Goal: Entertainment & Leisure: Browse casually

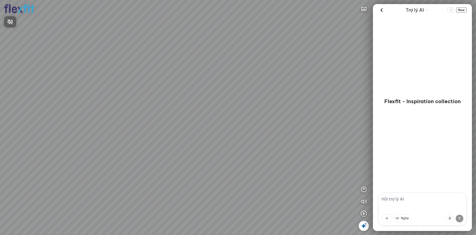
drag, startPoint x: 212, startPoint y: 155, endPoint x: 196, endPoint y: 124, distance: 34.0
click at [196, 124] on div at bounding box center [238, 117] width 476 height 235
drag, startPoint x: 197, startPoint y: 132, endPoint x: 181, endPoint y: 111, distance: 26.2
click at [181, 111] on div at bounding box center [238, 117] width 476 height 235
drag, startPoint x: 193, startPoint y: 121, endPoint x: 201, endPoint y: 111, distance: 13.0
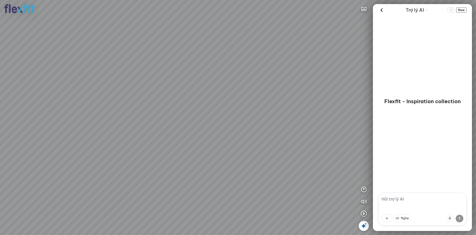
click at [201, 111] on div at bounding box center [238, 117] width 476 height 235
drag, startPoint x: 203, startPoint y: 124, endPoint x: 262, endPoint y: 116, distance: 59.8
click at [260, 117] on div at bounding box center [238, 117] width 476 height 235
drag, startPoint x: 199, startPoint y: 124, endPoint x: 317, endPoint y: 108, distance: 119.5
click at [315, 108] on div at bounding box center [238, 117] width 476 height 235
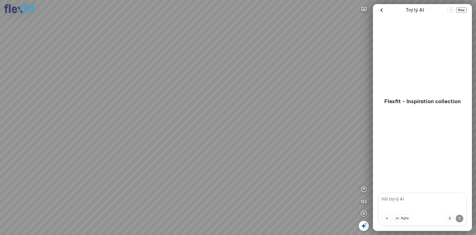
drag, startPoint x: 215, startPoint y: 66, endPoint x: 300, endPoint y: 98, distance: 90.4
click at [291, 95] on div at bounding box center [238, 117] width 476 height 235
drag, startPoint x: 239, startPoint y: 111, endPoint x: 326, endPoint y: 105, distance: 87.2
click at [318, 102] on div at bounding box center [238, 117] width 476 height 235
drag, startPoint x: 232, startPoint y: 102, endPoint x: 266, endPoint y: 94, distance: 34.9
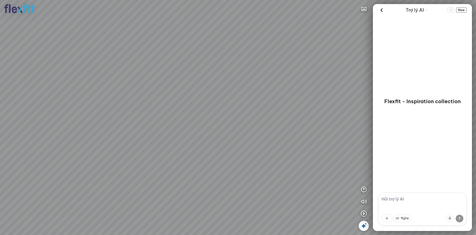
click at [282, 86] on div at bounding box center [238, 117] width 476 height 235
drag, startPoint x: 167, startPoint y: 111, endPoint x: 293, endPoint y: 110, distance: 126.1
click at [283, 105] on div at bounding box center [238, 117] width 476 height 235
drag, startPoint x: 207, startPoint y: 127, endPoint x: 302, endPoint y: 125, distance: 95.4
click at [302, 125] on div at bounding box center [238, 117] width 476 height 235
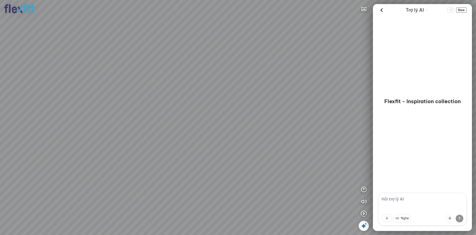
drag, startPoint x: 171, startPoint y: 99, endPoint x: 312, endPoint y: 124, distance: 142.7
click at [294, 118] on div at bounding box center [238, 117] width 476 height 235
drag, startPoint x: 242, startPoint y: 101, endPoint x: 241, endPoint y: 158, distance: 56.6
click at [241, 158] on div at bounding box center [238, 117] width 476 height 235
drag, startPoint x: 241, startPoint y: 144, endPoint x: 246, endPoint y: 139, distance: 7.2
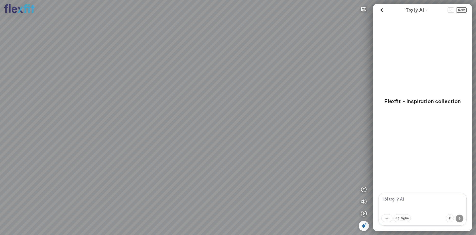
click at [247, 139] on div at bounding box center [238, 117] width 476 height 235
drag, startPoint x: 209, startPoint y: 142, endPoint x: 261, endPoint y: 131, distance: 53.0
click at [252, 132] on div at bounding box center [238, 117] width 476 height 235
click at [191, 115] on div at bounding box center [238, 117] width 476 height 235
drag, startPoint x: 192, startPoint y: 111, endPoint x: 217, endPoint y: 125, distance: 28.5
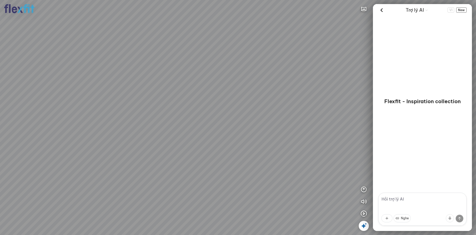
click at [217, 125] on div at bounding box center [238, 117] width 476 height 235
drag, startPoint x: 167, startPoint y: 112, endPoint x: 182, endPoint y: 164, distance: 53.7
click at [182, 164] on div at bounding box center [238, 117] width 476 height 235
drag, startPoint x: 171, startPoint y: 96, endPoint x: 179, endPoint y: 128, distance: 32.9
click at [178, 137] on div at bounding box center [238, 117] width 476 height 235
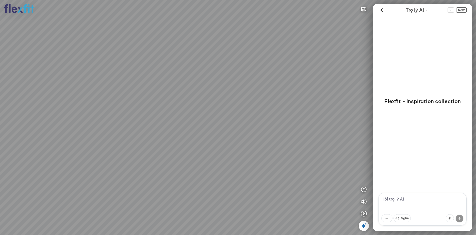
drag, startPoint x: 180, startPoint y: 110, endPoint x: 182, endPoint y: 168, distance: 58.4
click at [182, 168] on div at bounding box center [238, 117] width 476 height 235
click at [195, 153] on div at bounding box center [238, 117] width 476 height 235
drag, startPoint x: 212, startPoint y: 163, endPoint x: 297, endPoint y: 159, distance: 85.6
click at [297, 159] on div at bounding box center [238, 117] width 476 height 235
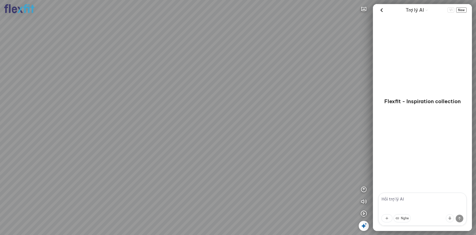
drag, startPoint x: 206, startPoint y: 140, endPoint x: 283, endPoint y: 142, distance: 76.4
click at [280, 142] on div at bounding box center [238, 117] width 476 height 235
drag, startPoint x: 200, startPoint y: 122, endPoint x: 284, endPoint y: 118, distance: 84.6
click at [274, 119] on div at bounding box center [238, 117] width 476 height 235
drag, startPoint x: 239, startPoint y: 121, endPoint x: 164, endPoint y: 91, distance: 81.2
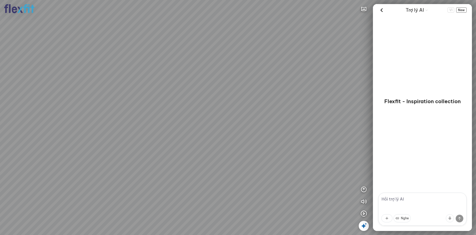
click at [164, 91] on div at bounding box center [238, 117] width 476 height 235
drag, startPoint x: 259, startPoint y: 89, endPoint x: 259, endPoint y: 107, distance: 18.3
click at [259, 107] on div at bounding box center [238, 117] width 476 height 235
drag, startPoint x: 245, startPoint y: 103, endPoint x: 211, endPoint y: 78, distance: 42.5
click at [211, 77] on div at bounding box center [238, 117] width 476 height 235
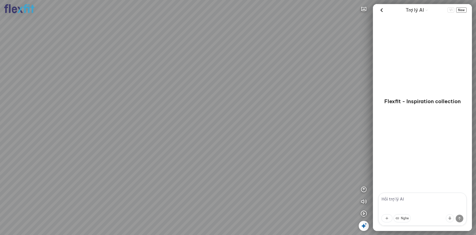
drag, startPoint x: 208, startPoint y: 90, endPoint x: 216, endPoint y: 111, distance: 22.5
click at [215, 111] on div at bounding box center [238, 117] width 476 height 235
drag, startPoint x: 216, startPoint y: 112, endPoint x: 217, endPoint y: 74, distance: 37.8
click at [217, 81] on div at bounding box center [238, 117] width 476 height 235
drag, startPoint x: 217, startPoint y: 94, endPoint x: 217, endPoint y: 70, distance: 24.6
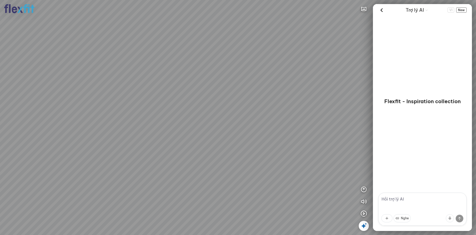
click at [217, 70] on div at bounding box center [238, 117] width 476 height 235
drag, startPoint x: 214, startPoint y: 98, endPoint x: 227, endPoint y: 60, distance: 40.1
click at [224, 69] on div at bounding box center [238, 117] width 476 height 235
click at [292, 89] on div at bounding box center [238, 117] width 476 height 235
drag, startPoint x: 221, startPoint y: 75, endPoint x: 246, endPoint y: 88, distance: 28.2
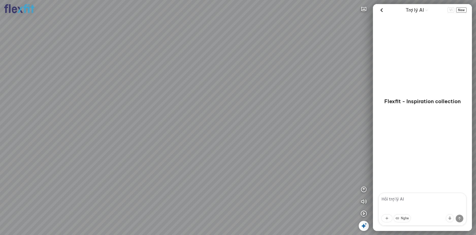
click at [246, 88] on div at bounding box center [238, 117] width 476 height 235
drag, startPoint x: 258, startPoint y: 135, endPoint x: 208, endPoint y: 149, distance: 51.8
click at [208, 149] on div at bounding box center [238, 117] width 476 height 235
click at [145, 142] on div at bounding box center [238, 117] width 476 height 235
click at [215, 143] on div at bounding box center [238, 117] width 476 height 235
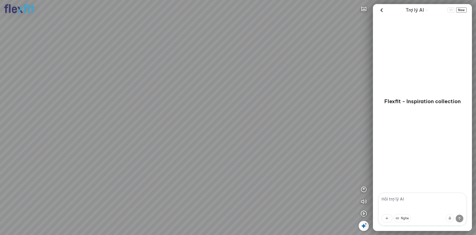
drag, startPoint x: 224, startPoint y: 134, endPoint x: 243, endPoint y: 155, distance: 28.3
click at [234, 150] on div at bounding box center [238, 117] width 476 height 235
drag, startPoint x: 201, startPoint y: 156, endPoint x: 290, endPoint y: 100, distance: 105.7
click at [264, 108] on div at bounding box center [238, 117] width 476 height 235
drag, startPoint x: 252, startPoint y: 123, endPoint x: 292, endPoint y: 115, distance: 40.3
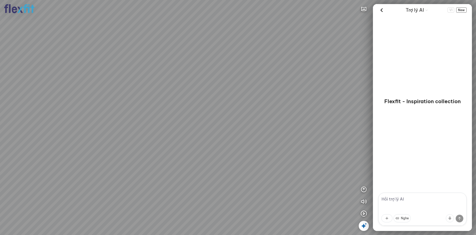
click at [291, 115] on div at bounding box center [238, 117] width 476 height 235
drag, startPoint x: 266, startPoint y: 124, endPoint x: 216, endPoint y: 117, distance: 49.9
click at [216, 117] on div at bounding box center [238, 117] width 476 height 235
drag, startPoint x: 218, startPoint y: 117, endPoint x: 275, endPoint y: 149, distance: 65.3
click at [268, 151] on div at bounding box center [238, 117] width 476 height 235
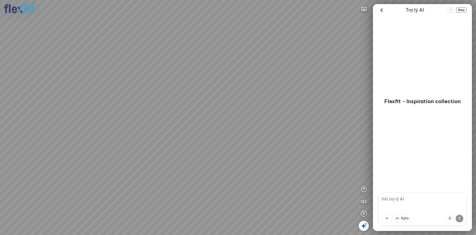
drag, startPoint x: 221, startPoint y: 95, endPoint x: 247, endPoint y: 112, distance: 30.4
click at [246, 112] on div at bounding box center [238, 117] width 476 height 235
click at [273, 114] on div at bounding box center [238, 117] width 476 height 235
drag, startPoint x: 261, startPoint y: 117, endPoint x: 323, endPoint y: 119, distance: 62.4
click at [320, 119] on div at bounding box center [238, 117] width 476 height 235
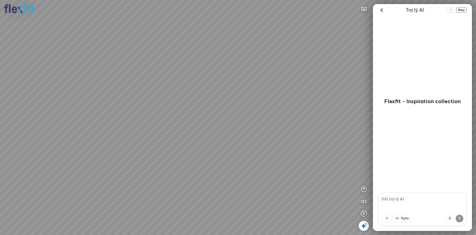
drag, startPoint x: 272, startPoint y: 121, endPoint x: 264, endPoint y: 122, distance: 8.2
click at [272, 139] on div at bounding box center [238, 117] width 476 height 235
drag, startPoint x: 256, startPoint y: 108, endPoint x: 261, endPoint y: 136, distance: 28.4
click at [261, 135] on div at bounding box center [238, 117] width 476 height 235
drag, startPoint x: 253, startPoint y: 118, endPoint x: 266, endPoint y: 131, distance: 18.8
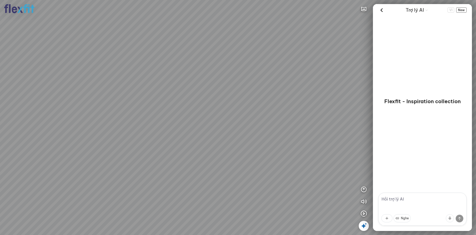
click at [266, 131] on div at bounding box center [238, 117] width 476 height 235
drag, startPoint x: 266, startPoint y: 131, endPoint x: 256, endPoint y: 124, distance: 11.9
click at [256, 124] on div at bounding box center [238, 117] width 476 height 235
drag, startPoint x: 248, startPoint y: 125, endPoint x: 285, endPoint y: 116, distance: 38.5
click at [276, 118] on div at bounding box center [238, 117] width 476 height 235
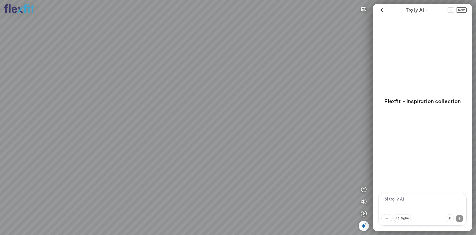
drag, startPoint x: 191, startPoint y: 110, endPoint x: 181, endPoint y: 87, distance: 25.0
click at [181, 88] on div at bounding box center [238, 117] width 476 height 235
drag, startPoint x: 192, startPoint y: 106, endPoint x: 226, endPoint y: 107, distance: 34.0
click at [215, 107] on div at bounding box center [238, 117] width 476 height 235
drag, startPoint x: 203, startPoint y: 114, endPoint x: 240, endPoint y: 114, distance: 37.0
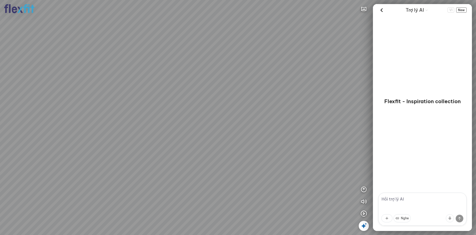
click at [227, 114] on div at bounding box center [238, 117] width 476 height 235
drag, startPoint x: 243, startPoint y: 119, endPoint x: 184, endPoint y: 155, distance: 69.3
click at [185, 155] on div at bounding box center [238, 117] width 476 height 235
click at [275, 141] on div at bounding box center [238, 117] width 476 height 235
drag, startPoint x: 287, startPoint y: 140, endPoint x: 288, endPoint y: 157, distance: 16.8
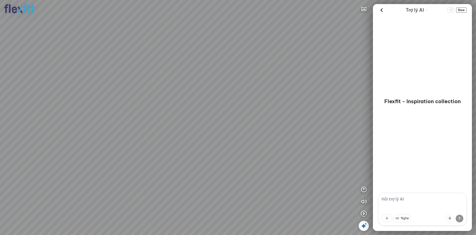
click at [288, 157] on div at bounding box center [238, 117] width 476 height 235
drag, startPoint x: 101, startPoint y: 96, endPoint x: 133, endPoint y: 90, distance: 33.0
click at [133, 90] on div at bounding box center [238, 117] width 476 height 235
